Goal: Find specific page/section: Find specific page/section

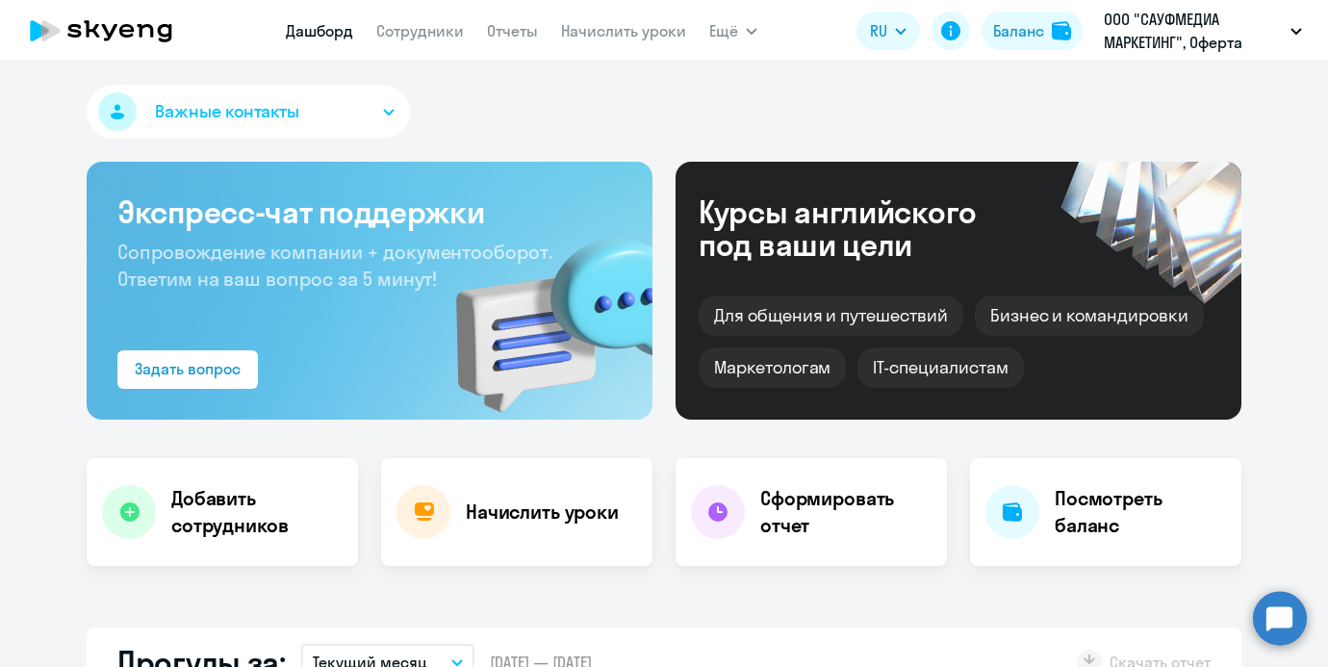
click at [427, 18] on nav "[PERSON_NAME] Отчеты Начислить уроки" at bounding box center [486, 31] width 400 height 39
click at [426, 31] on link "Сотрудники" at bounding box center [420, 30] width 88 height 19
select select "30"
